Goal: Task Accomplishment & Management: Use online tool/utility

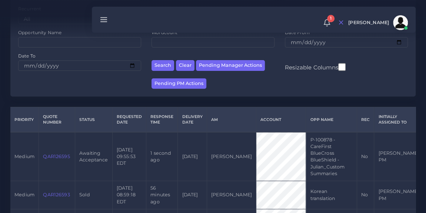
scroll to position [110, 0]
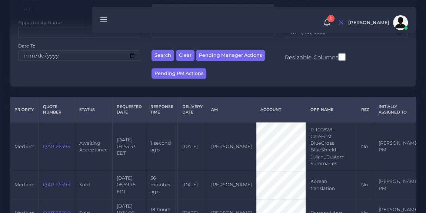
click at [51, 148] on link "QAR126595" at bounding box center [56, 146] width 27 height 6
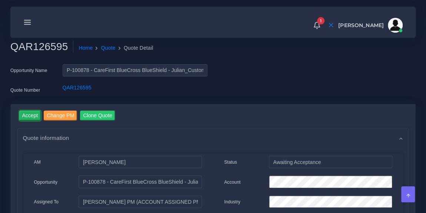
click at [31, 114] on input "Accept" at bounding box center [30, 115] width 22 height 10
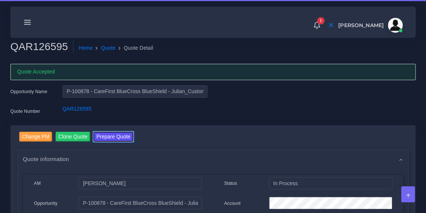
click at [114, 134] on button "Prepare Quote" at bounding box center [113, 136] width 40 height 10
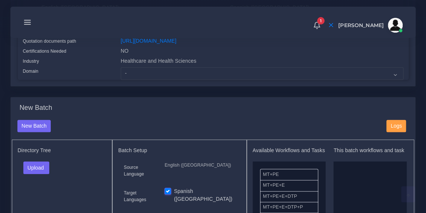
scroll to position [206, 0]
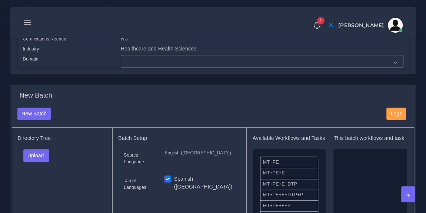
click at [142, 66] on select "- Advertising and Media Agriculture, Forestry and Fishing Architecture, Buildin…" at bounding box center [262, 61] width 283 height 13
select select "Healthcare and Health Sciences"
click at [121, 60] on select "- Advertising and Media Agriculture, Forestry and Fishing Architecture, Buildin…" at bounding box center [262, 61] width 283 height 13
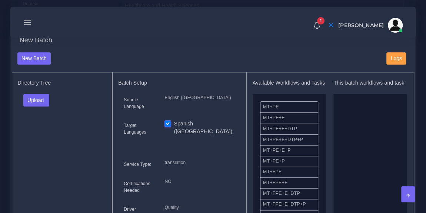
scroll to position [264, 0]
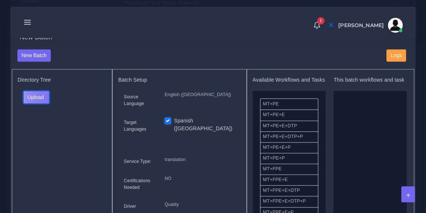
click at [50, 102] on button "Upload" at bounding box center [36, 97] width 26 height 13
click at [46, 128] on label "Files" at bounding box center [49, 124] width 51 height 9
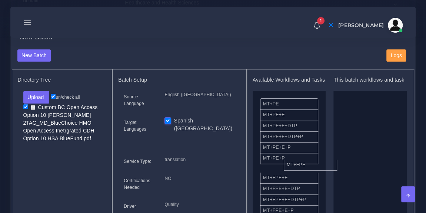
drag, startPoint x: 296, startPoint y: 177, endPoint x: 366, endPoint y: 142, distance: 78.2
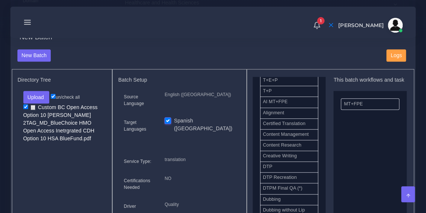
scroll to position [193, 0]
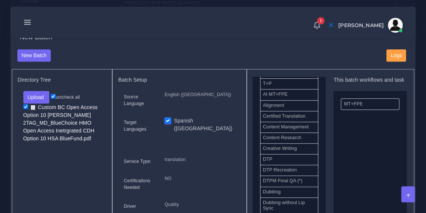
drag, startPoint x: 290, startPoint y: 163, endPoint x: 381, endPoint y: 156, distance: 91.0
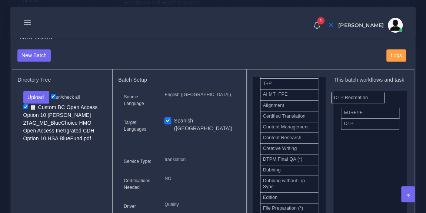
drag, startPoint x: 305, startPoint y: 166, endPoint x: 376, endPoint y: 102, distance: 95.7
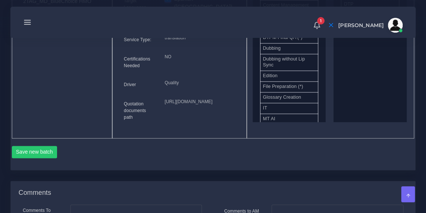
scroll to position [402, 0]
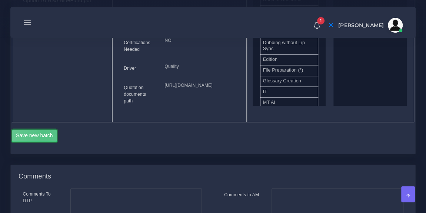
click at [44, 142] on button "Save new batch" at bounding box center [35, 135] width 46 height 13
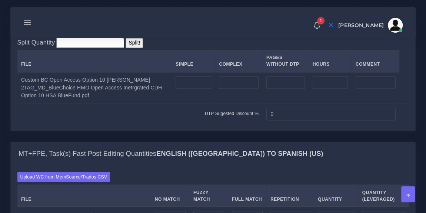
scroll to position [582, 0]
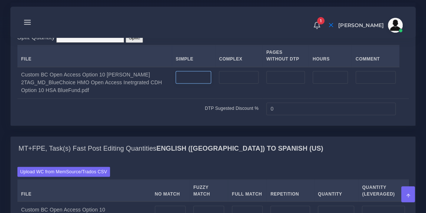
click at [187, 83] on input "number" at bounding box center [194, 77] width 36 height 13
type input "7"
type input "14"
click at [169, 118] on td "DTP Sugested Discount %" at bounding box center [139, 108] width 245 height 20
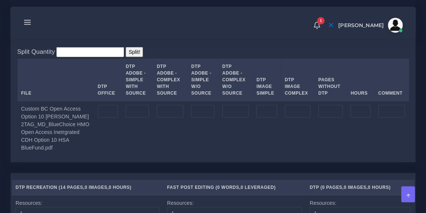
scroll to position [828, 0]
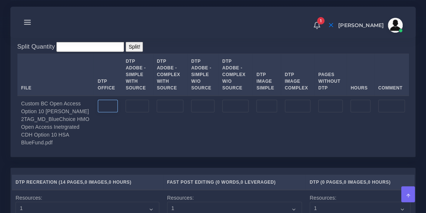
click at [104, 112] on input "number" at bounding box center [108, 106] width 20 height 13
type input "14"
click at [123, 150] on td at bounding box center [137, 123] width 31 height 55
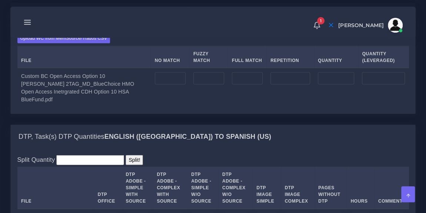
scroll to position [721, 0]
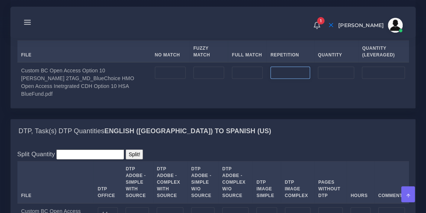
click at [289, 79] on input "number" at bounding box center [290, 73] width 40 height 13
type input "1232"
type input "308"
click at [168, 79] on input "number" at bounding box center [170, 73] width 31 height 13
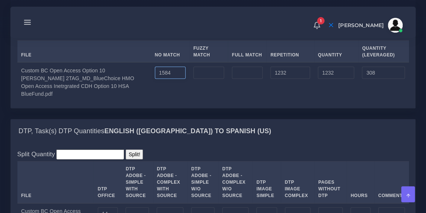
type input "1584"
type input "2816"
type input "1892"
click at [206, 79] on input "number" at bounding box center [208, 73] width 31 height 13
type input "0"
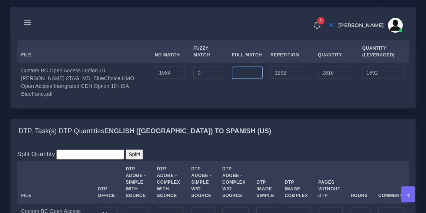
click at [247, 79] on input "number" at bounding box center [247, 73] width 31 height 13
type input "646"
type input "3462"
type input "2053"
click at [207, 79] on input "0" at bounding box center [208, 73] width 31 height 13
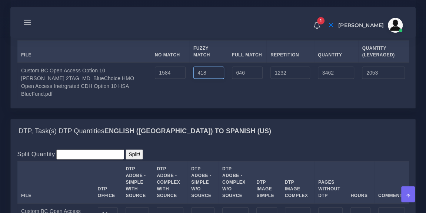
type input "418"
type input "3880"
type input "2262"
click at [265, 64] on div "Upload WC from MemSource/Trados CSV File No Match Fuzzy Match Full Match Repeti…" at bounding box center [212, 65] width 391 height 74
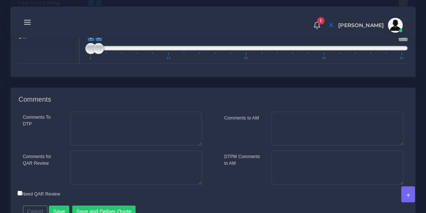
scroll to position [1212, 0]
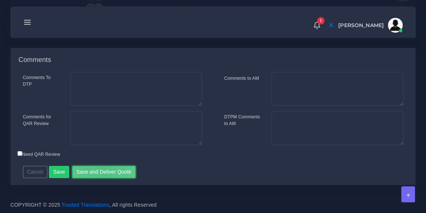
click at [99, 170] on button "Save and Deliver Quote" at bounding box center [104, 172] width 64 height 13
